Goal: Find specific page/section: Find specific page/section

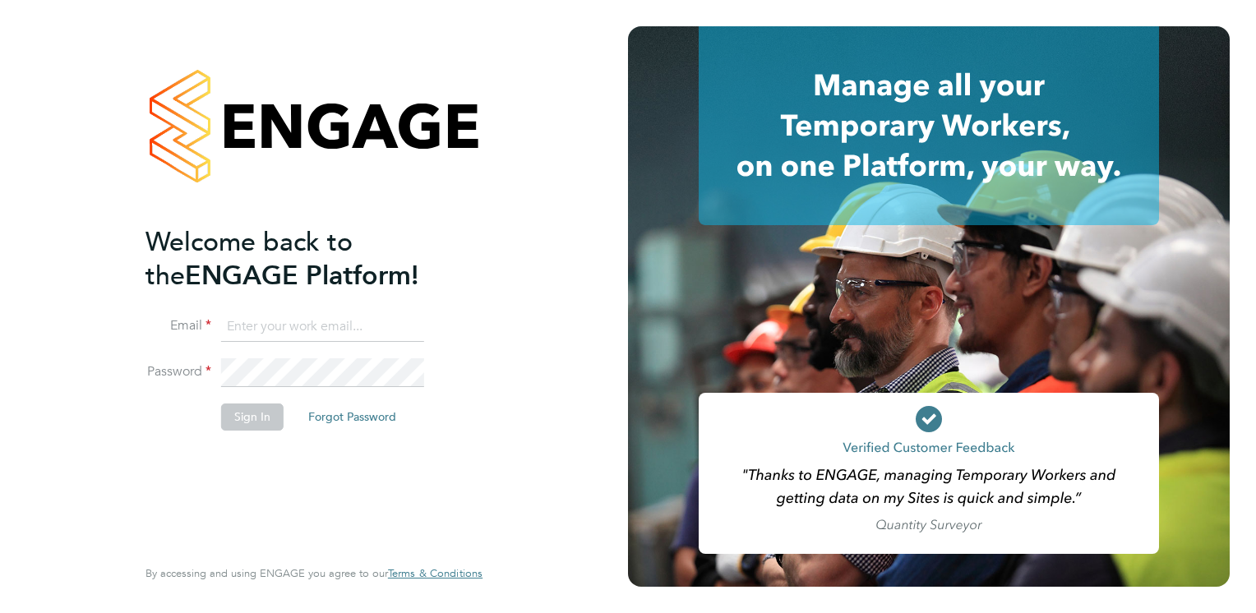
type input "iain.allen@impellam.com"
click at [254, 409] on button "Sign In" at bounding box center [252, 416] width 62 height 26
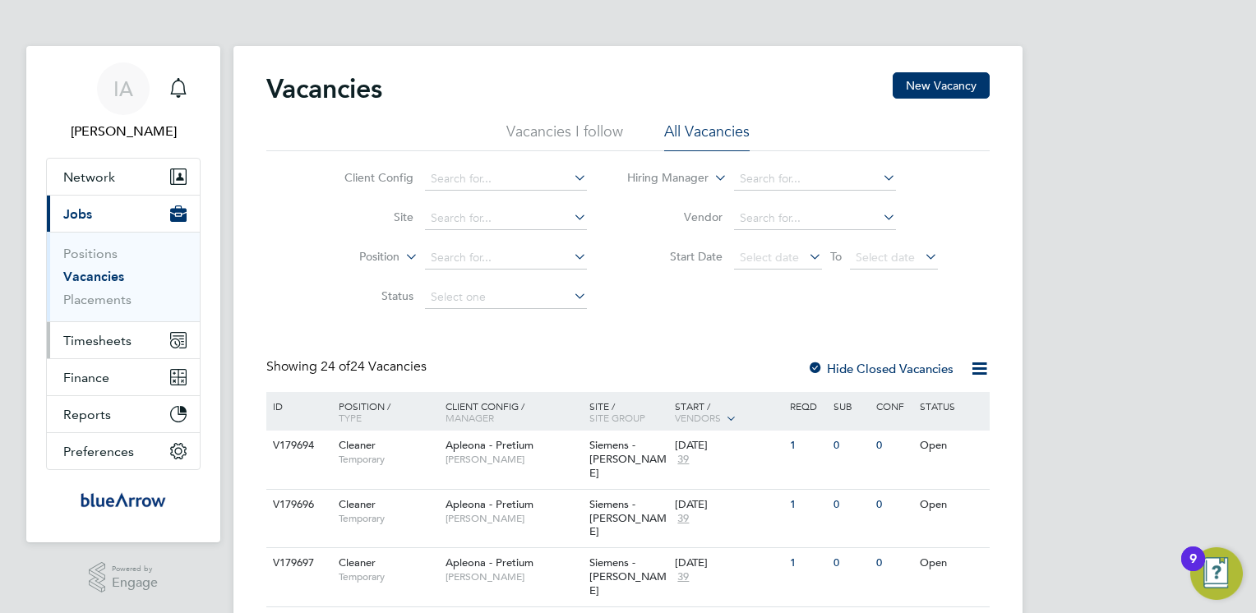
click at [121, 334] on span "Timesheets" at bounding box center [97, 341] width 68 height 16
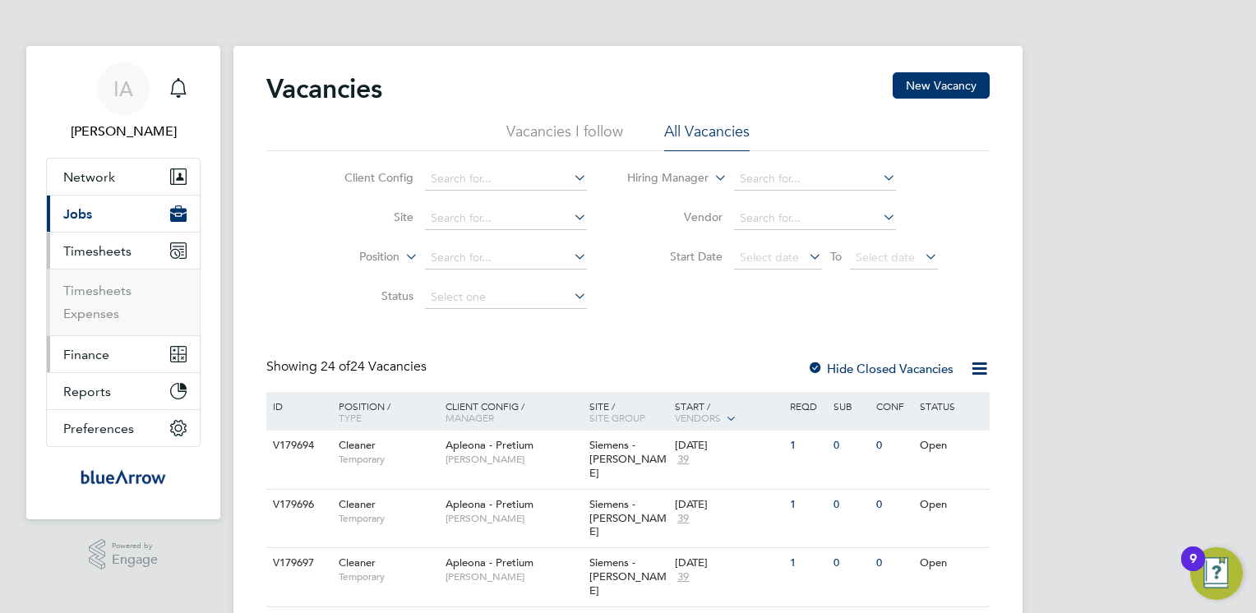
click at [98, 362] on button "Finance" at bounding box center [123, 354] width 153 height 36
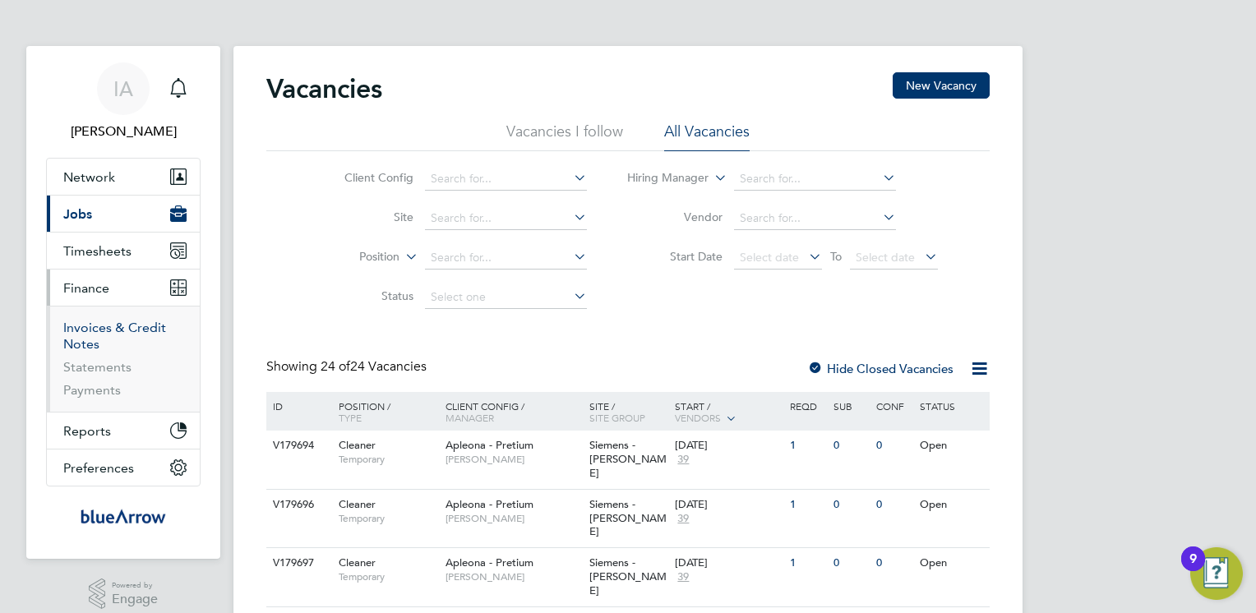
click at [94, 325] on link "Invoices & Credit Notes" at bounding box center [114, 336] width 103 height 32
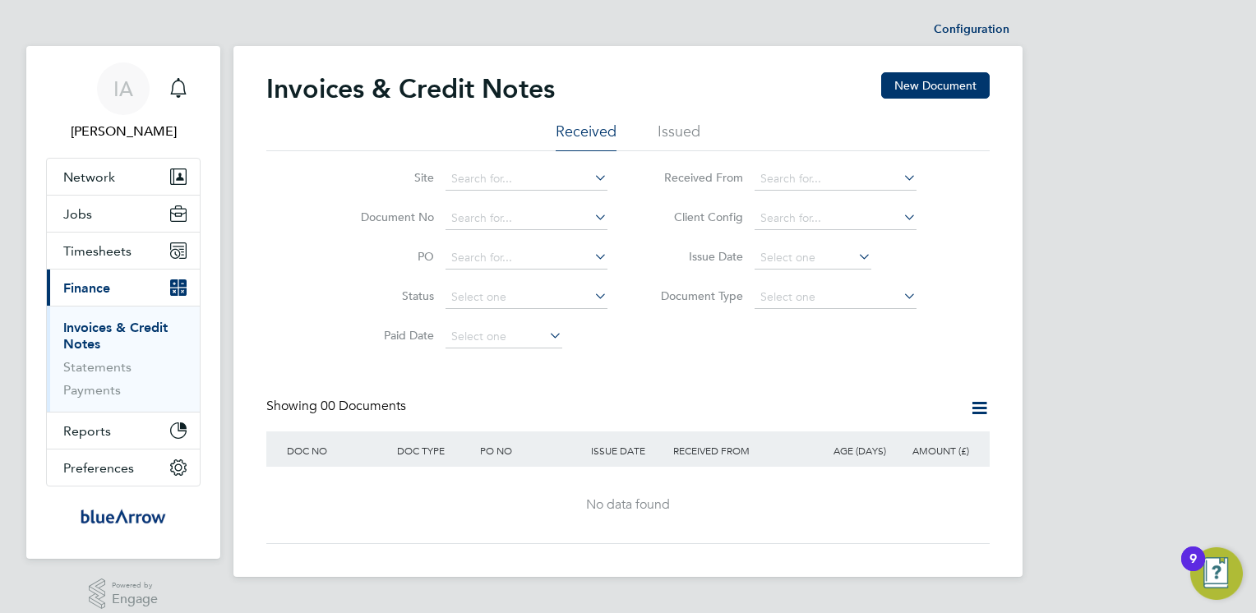
click at [671, 132] on li "Issued" at bounding box center [678, 137] width 43 height 30
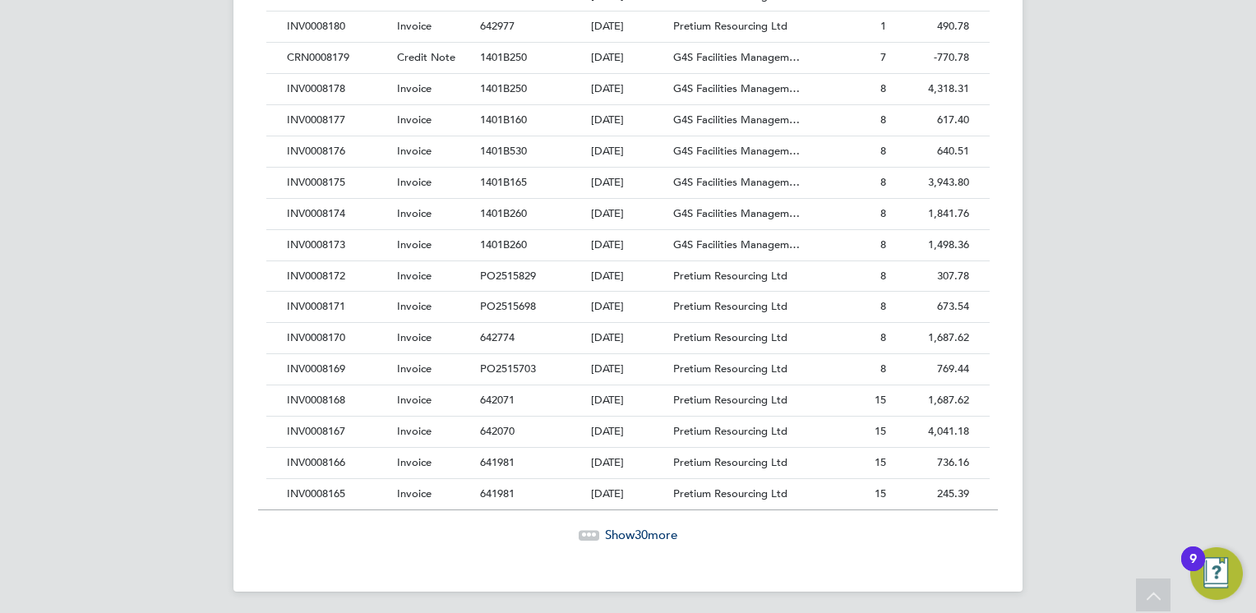
click at [621, 531] on span "Show 30 more" at bounding box center [641, 535] width 72 height 16
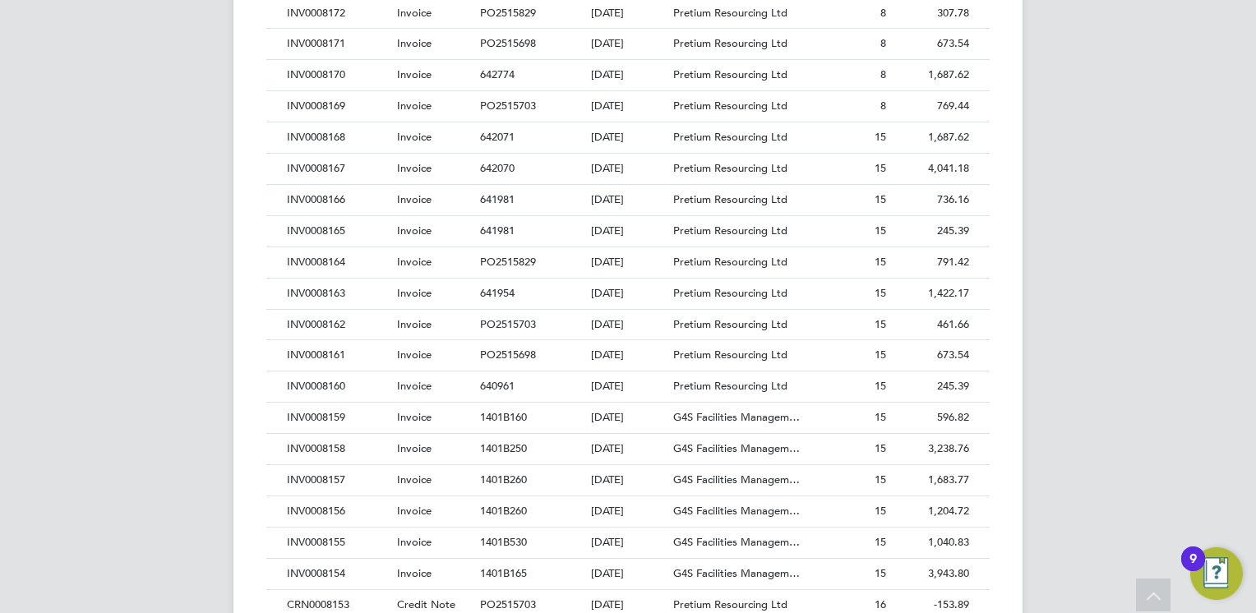
scroll to position [31, 112]
